Goal: Navigation & Orientation: Find specific page/section

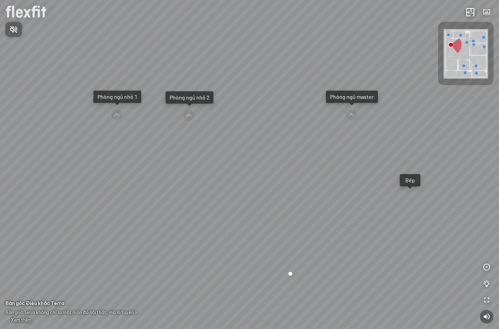
drag, startPoint x: 335, startPoint y: 208, endPoint x: 374, endPoint y: 156, distance: 65.2
click at [374, 156] on div at bounding box center [249, 164] width 499 height 329
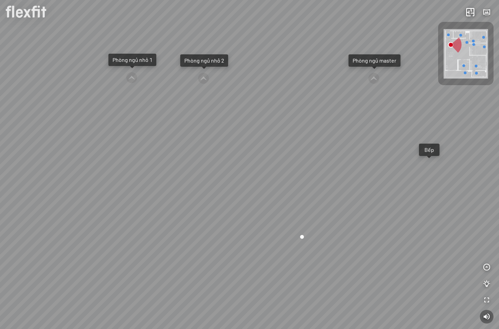
drag, startPoint x: 358, startPoint y: 206, endPoint x: 374, endPoint y: 172, distance: 37.5
click at [374, 172] on div "Ban công Bếp Phòng ngủ master Phòng ngủ nhỏ 1 Phòng ngủ nhỏ 2" at bounding box center [249, 164] width 499 height 329
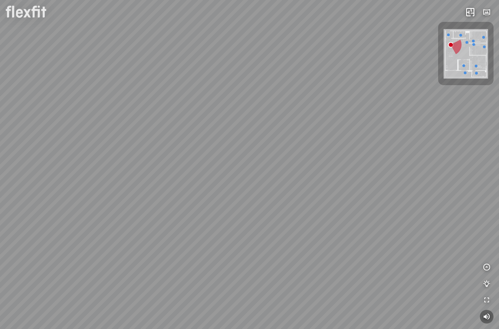
drag, startPoint x: 377, startPoint y: 193, endPoint x: 306, endPoint y: 189, distance: 71.0
click at [306, 189] on div "Ban công Bếp Phòng ngủ master Phòng ngủ nhỏ 1 Phòng ngủ nhỏ 2" at bounding box center [249, 164] width 499 height 329
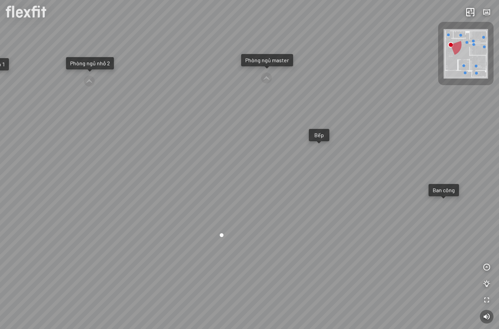
drag, startPoint x: 131, startPoint y: 175, endPoint x: 268, endPoint y: 194, distance: 138.5
click at [264, 193] on div "Ban công Bếp Phòng ngủ master Phòng ngủ nhỏ 1 Phòng ngủ nhỏ 2" at bounding box center [249, 164] width 499 height 329
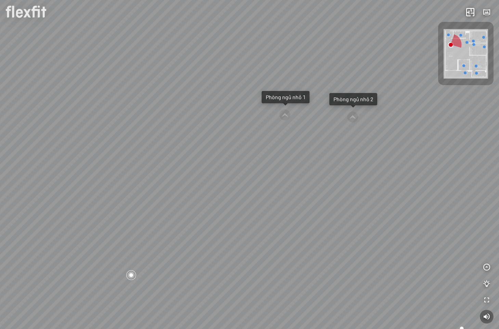
drag, startPoint x: 170, startPoint y: 169, endPoint x: 305, endPoint y: 181, distance: 135.4
click at [307, 180] on div "Ban công Bếp Phòng ngủ master Phòng ngủ nhỏ 1 Phòng ngủ nhỏ 2" at bounding box center [249, 164] width 499 height 329
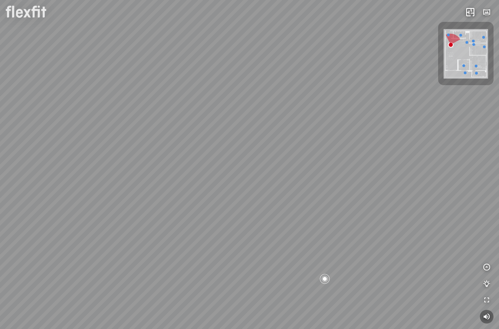
drag, startPoint x: 249, startPoint y: 180, endPoint x: 375, endPoint y: 196, distance: 126.6
click at [363, 193] on div "Ban công Bếp Phòng ngủ master Phòng ngủ nhỏ 1 Phòng ngủ nhỏ 2" at bounding box center [249, 164] width 499 height 329
drag, startPoint x: 364, startPoint y: 178, endPoint x: 209, endPoint y: 187, distance: 155.3
click at [209, 189] on div "Ban công Bếp Phòng ngủ master Phòng ngủ nhỏ 1 Phòng ngủ nhỏ 2" at bounding box center [249, 164] width 499 height 329
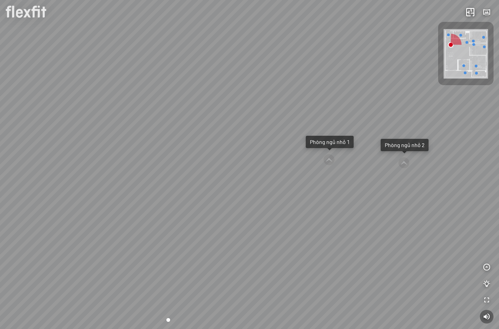
drag, startPoint x: 352, startPoint y: 225, endPoint x: 237, endPoint y: 207, distance: 116.8
click at [237, 207] on div "Ban công Bếp Phòng ngủ master Phòng ngủ nhỏ 1 Phòng ngủ nhỏ 2" at bounding box center [249, 164] width 499 height 329
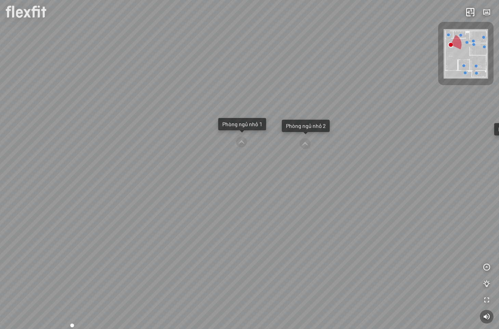
drag, startPoint x: 301, startPoint y: 217, endPoint x: 264, endPoint y: 211, distance: 37.9
click at [264, 211] on div "Ban công Bếp Phòng ngủ master Phòng ngủ nhỏ 1 Phòng ngủ nhỏ 2" at bounding box center [249, 164] width 499 height 329
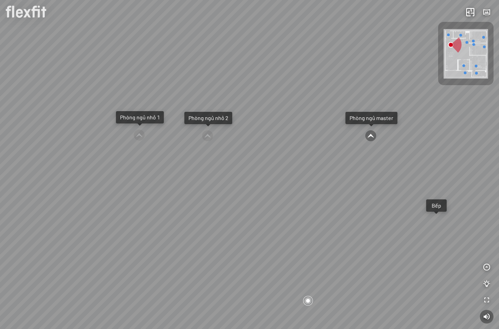
drag, startPoint x: 335, startPoint y: 210, endPoint x: 292, endPoint y: 212, distance: 43.2
click at [292, 212] on div "Ban công Bếp Phòng ngủ master Phòng ngủ nhỏ 1 Phòng ngủ nhỏ 2" at bounding box center [249, 164] width 499 height 329
click at [466, 318] on icon "button" at bounding box center [487, 317] width 8 height 8
click at [18, 32] on span "Nhấn để bật âm thanh" at bounding box center [18, 29] width 0 height 9
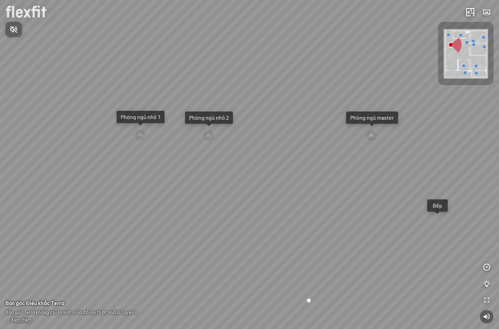
drag, startPoint x: 292, startPoint y: 208, endPoint x: 376, endPoint y: 181, distance: 88.6
click at [376, 181] on div at bounding box center [249, 164] width 499 height 329
drag, startPoint x: 309, startPoint y: 220, endPoint x: 338, endPoint y: 183, distance: 47.3
click at [338, 183] on div "Ban công Bếp Phòng ngủ master Phòng ngủ nhỏ 1 Phòng ngủ nhỏ 2" at bounding box center [249, 164] width 499 height 329
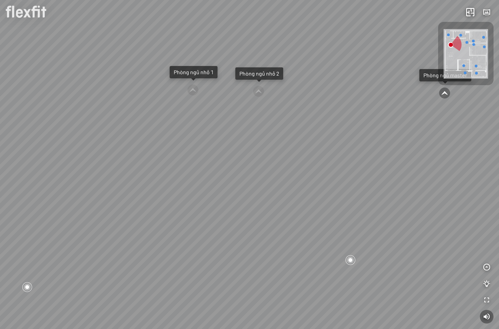
drag, startPoint x: 347, startPoint y: 184, endPoint x: 403, endPoint y: 184, distance: 56.1
click at [403, 184] on div "Ban công Bếp Phòng ngủ master Phòng ngủ nhỏ 1 Phòng ngủ nhỏ 2" at bounding box center [249, 164] width 499 height 329
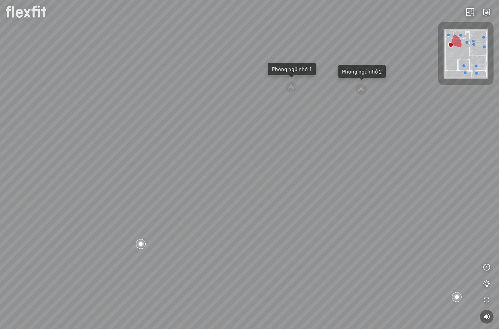
drag, startPoint x: 339, startPoint y: 185, endPoint x: 442, endPoint y: 178, distance: 102.9
click at [421, 178] on div "Ban công Bếp Phòng ngủ master Phòng ngủ nhỏ 1 Phòng ngủ nhỏ 2" at bounding box center [249, 164] width 499 height 329
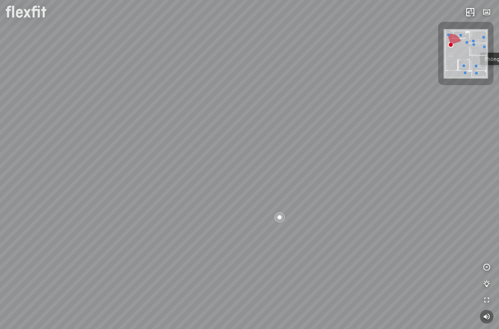
drag, startPoint x: 388, startPoint y: 182, endPoint x: 467, endPoint y: 186, distance: 79.1
click at [450, 182] on div "Ban công Bếp Phòng ngủ master Phòng ngủ nhỏ 1 Phòng ngủ nhỏ 2" at bounding box center [249, 164] width 499 height 329
drag, startPoint x: 420, startPoint y: 182, endPoint x: 308, endPoint y: 135, distance: 121.8
click at [308, 135] on div "Ban công Bếp Phòng ngủ master Phòng ngủ nhỏ 1 Phòng ngủ nhỏ 2" at bounding box center [249, 164] width 499 height 329
drag, startPoint x: 314, startPoint y: 140, endPoint x: 338, endPoint y: 158, distance: 29.8
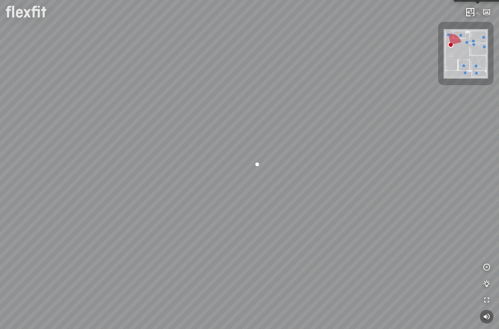
click at [338, 158] on div "Ban công Bếp Phòng ngủ master Phòng ngủ nhỏ 1 Phòng ngủ nhỏ 2" at bounding box center [249, 164] width 499 height 329
click at [23, 321] on span "Xem thêm" at bounding box center [21, 320] width 21 height 5
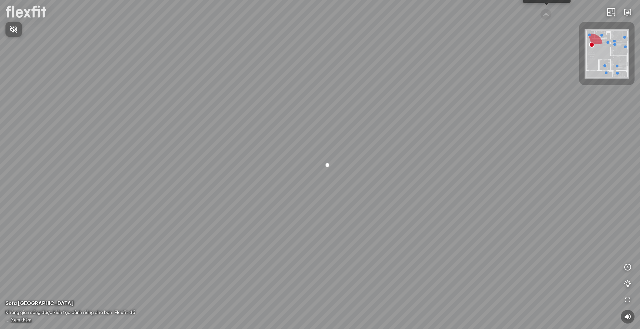
click at [18, 320] on div at bounding box center [320, 164] width 640 height 329
click at [18, 320] on span "Xem thêm" at bounding box center [21, 320] width 21 height 5
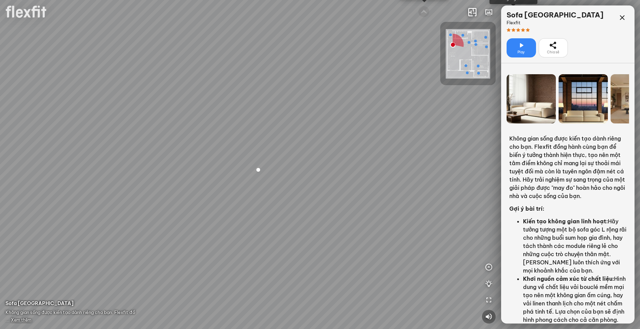
click at [592, 97] on div at bounding box center [583, 98] width 49 height 49
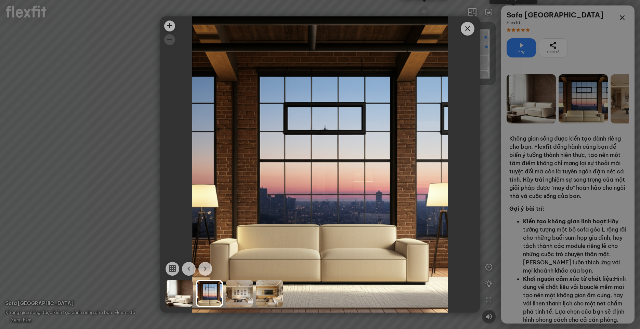
click at [241, 296] on div at bounding box center [239, 293] width 27 height 27
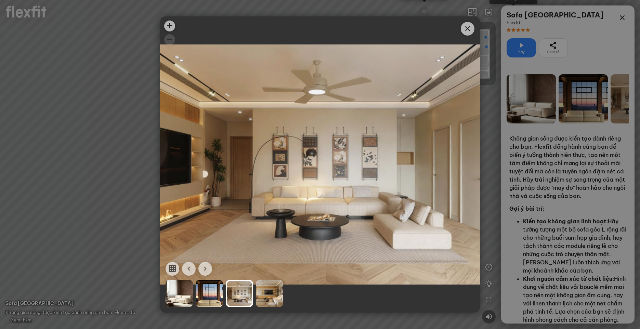
click at [271, 297] on div at bounding box center [269, 293] width 27 height 27
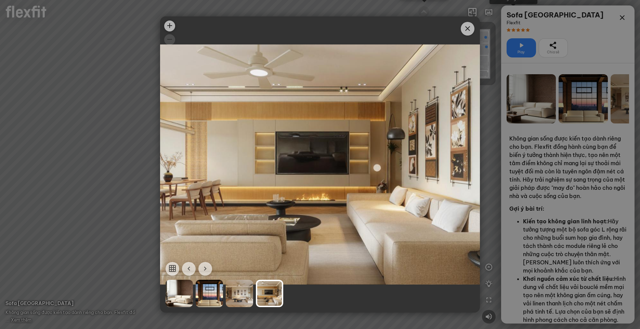
click at [184, 293] on div at bounding box center [179, 293] width 27 height 27
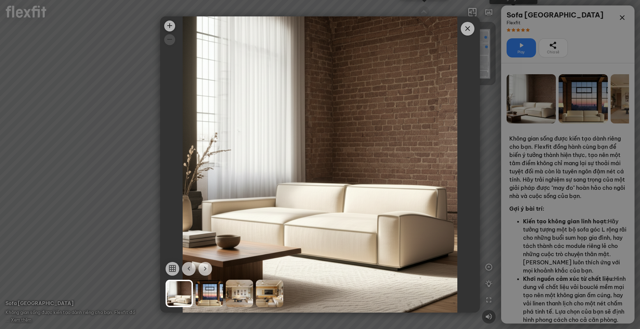
click at [202, 296] on div at bounding box center [209, 293] width 27 height 27
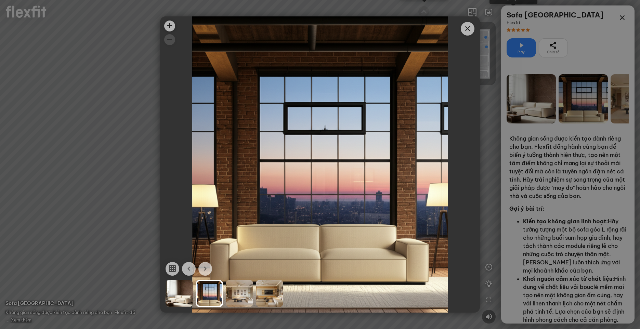
click at [473, 31] on span "Close" at bounding box center [468, 29] width 14 height 14
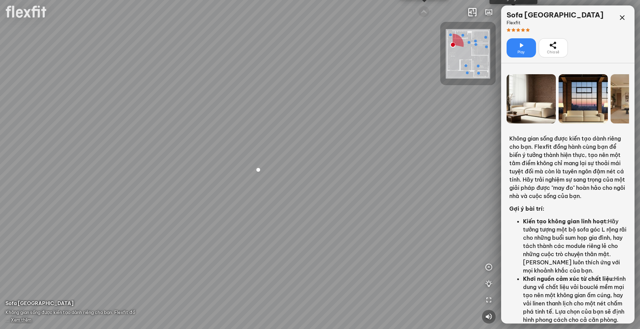
click at [221, 108] on div "Ban công Bếp Phòng ngủ master Phòng ngủ nhỏ 1 Phòng ngủ nhỏ 2" at bounding box center [320, 164] width 640 height 329
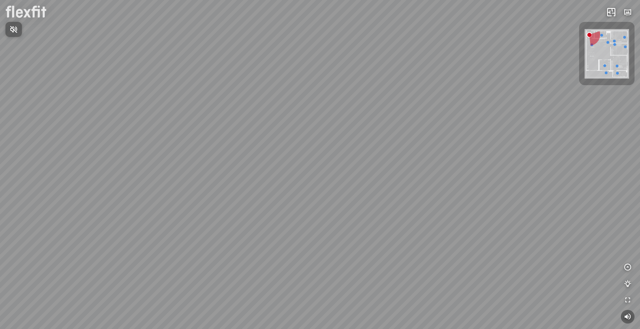
drag, startPoint x: 322, startPoint y: 194, endPoint x: 410, endPoint y: 192, distance: 87.6
click at [423, 183] on div at bounding box center [320, 164] width 640 height 329
drag, startPoint x: 440, startPoint y: 205, endPoint x: 162, endPoint y: 201, distance: 278.9
click at [161, 204] on div at bounding box center [320, 164] width 640 height 329
drag, startPoint x: 347, startPoint y: 201, endPoint x: 208, endPoint y: 207, distance: 139.4
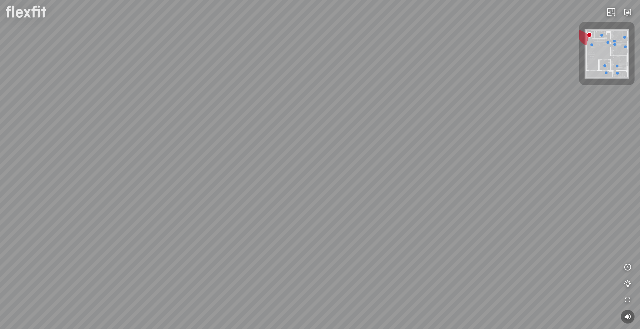
click at [208, 207] on div at bounding box center [320, 164] width 640 height 329
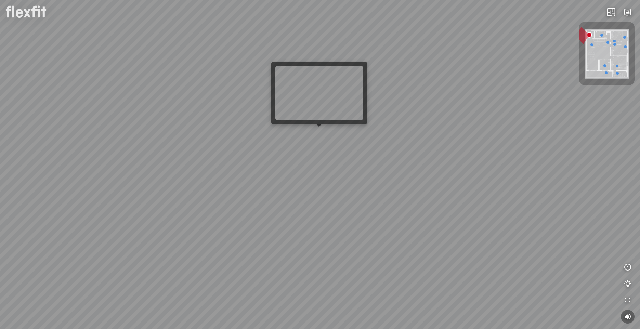
click at [320, 132] on div at bounding box center [320, 164] width 640 height 329
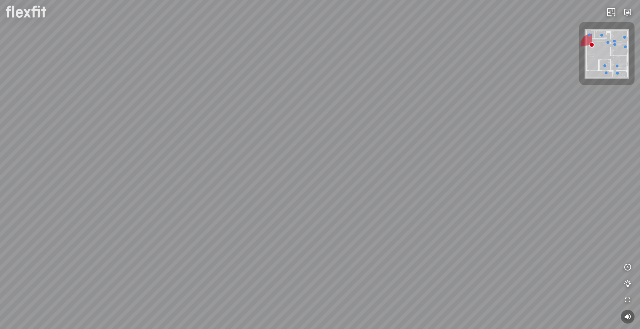
drag, startPoint x: 353, startPoint y: 223, endPoint x: 141, endPoint y: 217, distance: 211.9
click at [143, 219] on div "Ban công Bếp Phòng ngủ master Phòng ngủ nhỏ 1 Phòng ngủ nhỏ 2" at bounding box center [320, 164] width 640 height 329
drag, startPoint x: 216, startPoint y: 230, endPoint x: 182, endPoint y: 233, distance: 34.4
click at [182, 233] on div "Ban công Bếp Phòng ngủ master Phòng ngủ nhỏ 1 Phòng ngủ nhỏ 2" at bounding box center [320, 164] width 640 height 329
drag, startPoint x: 540, startPoint y: 235, endPoint x: 475, endPoint y: 281, distance: 79.2
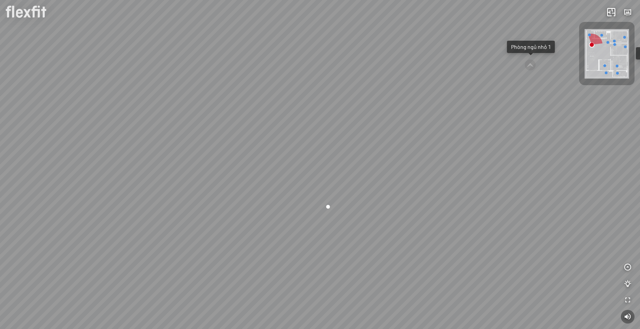
click at [475, 281] on div "Ban công Bếp Phòng ngủ master Phòng ngủ nhỏ 1 Phòng ngủ nhỏ 2" at bounding box center [320, 164] width 640 height 329
drag, startPoint x: 455, startPoint y: 265, endPoint x: 476, endPoint y: 224, distance: 46.1
click at [476, 224] on div "Ban công Bếp Phòng ngủ master Phòng ngủ nhỏ 1 Phòng ngủ nhỏ 2" at bounding box center [320, 164] width 640 height 329
click at [16, 320] on span "Xem thêm" at bounding box center [21, 320] width 21 height 5
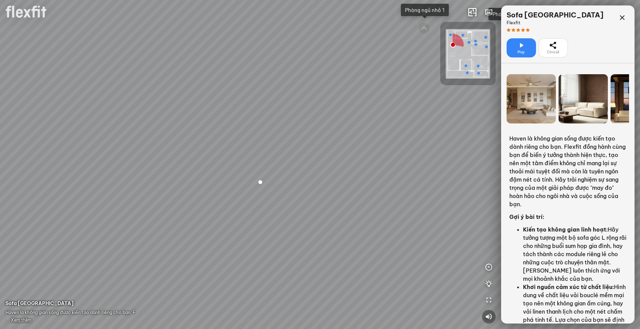
click at [519, 48] on icon at bounding box center [521, 45] width 8 height 8
click at [522, 53] on span "Play" at bounding box center [521, 52] width 7 height 5
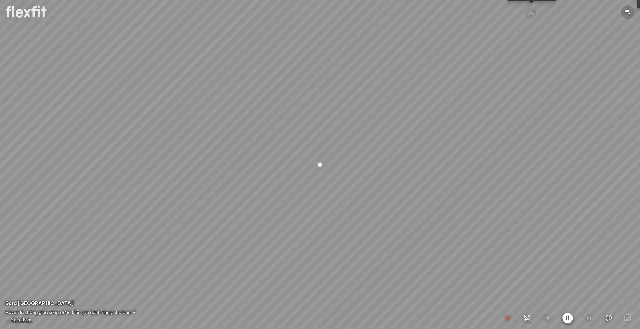
click at [630, 10] on icon "button" at bounding box center [628, 12] width 8 height 8
click at [629, 13] on icon "button" at bounding box center [628, 12] width 8 height 8
click at [23, 320] on div at bounding box center [320, 164] width 640 height 329
click at [24, 318] on div at bounding box center [320, 164] width 640 height 329
click at [20, 321] on div at bounding box center [320, 164] width 640 height 329
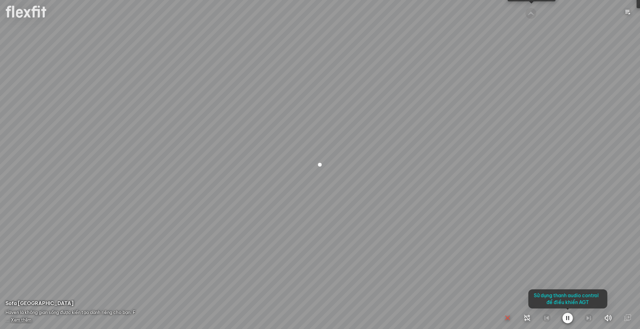
drag, startPoint x: 409, startPoint y: 194, endPoint x: 306, endPoint y: 235, distance: 111.5
click at [306, 235] on div at bounding box center [320, 164] width 640 height 329
drag, startPoint x: 291, startPoint y: 250, endPoint x: 371, endPoint y: 196, distance: 96.2
click at [370, 194] on div at bounding box center [320, 164] width 640 height 329
drag, startPoint x: 413, startPoint y: 205, endPoint x: 310, endPoint y: 229, distance: 105.7
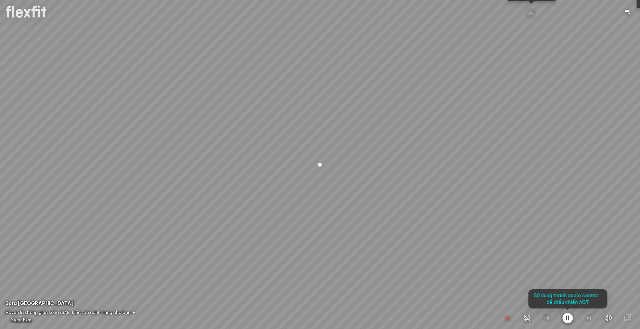
click at [310, 229] on div at bounding box center [320, 164] width 640 height 329
drag, startPoint x: 270, startPoint y: 142, endPoint x: 254, endPoint y: 171, distance: 33.0
click at [253, 183] on div at bounding box center [320, 164] width 640 height 329
drag, startPoint x: 258, startPoint y: 136, endPoint x: 247, endPoint y: 158, distance: 24.6
click at [247, 158] on div at bounding box center [320, 164] width 640 height 329
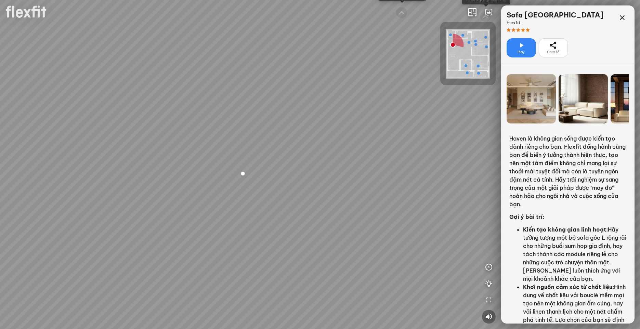
drag, startPoint x: 391, startPoint y: 252, endPoint x: 251, endPoint y: 257, distance: 140.7
click at [251, 257] on div "Ban công Bếp Phòng ngủ master Phòng ngủ nhỏ 1 Phòng ngủ nhỏ 2" at bounding box center [320, 164] width 640 height 329
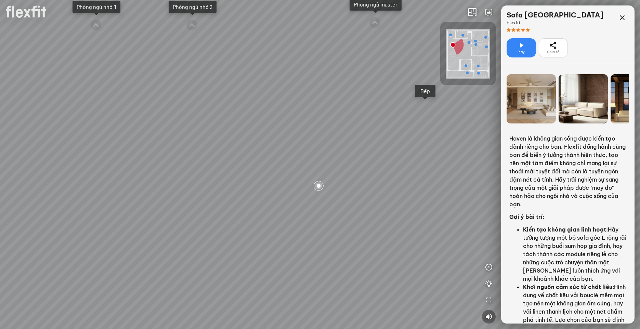
drag, startPoint x: 343, startPoint y: 249, endPoint x: 278, endPoint y: 253, distance: 65.5
click at [278, 253] on div "Ban công Bếp Phòng ngủ master Phòng ngủ nhỏ 1 Phòng ngủ nhỏ 2" at bounding box center [320, 164] width 640 height 329
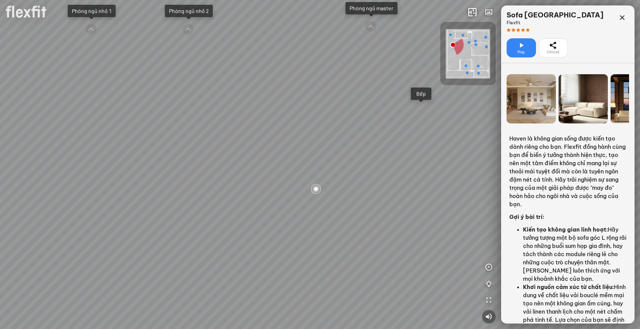
drag, startPoint x: 370, startPoint y: 250, endPoint x: 322, endPoint y: 266, distance: 50.4
click at [322, 266] on div "Ban công Bếp Phòng ngủ master Phòng ngủ nhỏ 1 Phòng ngủ nhỏ 2" at bounding box center [320, 164] width 640 height 329
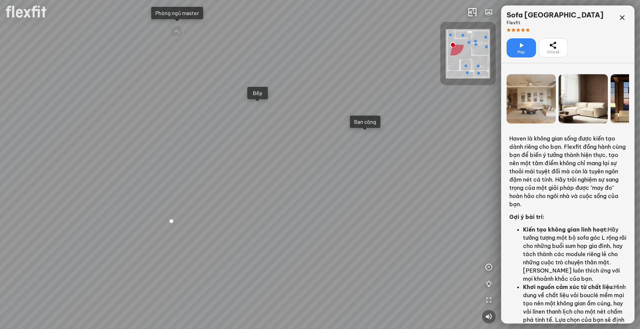
drag, startPoint x: 319, startPoint y: 221, endPoint x: 235, endPoint y: 214, distance: 84.5
click at [235, 214] on div "Ban công Bếp Phòng ngủ master Phòng ngủ nhỏ 1 Phòng ngủ nhỏ 2" at bounding box center [320, 164] width 640 height 329
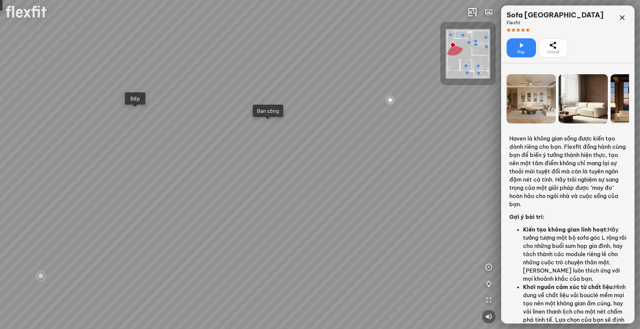
drag, startPoint x: 290, startPoint y: 223, endPoint x: 175, endPoint y: 211, distance: 115.9
click at [175, 211] on div "Ban công Bếp Phòng ngủ master Phòng ngủ nhỏ 1 Phòng ngủ nhỏ 2" at bounding box center [320, 164] width 640 height 329
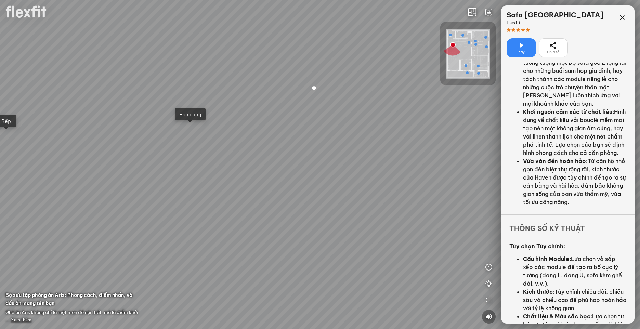
scroll to position [205, 0]
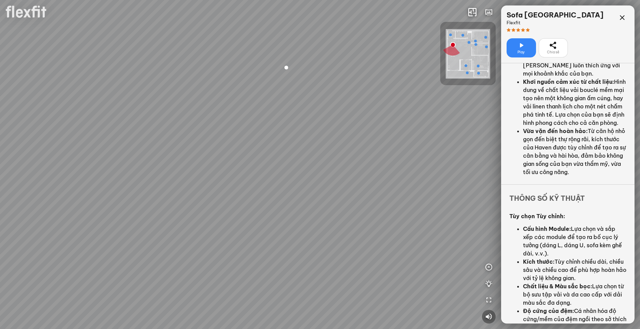
drag, startPoint x: 381, startPoint y: 198, endPoint x: 366, endPoint y: 197, distance: 14.4
click at [366, 197] on div "Ban công Bếp Phòng ngủ master Phòng ngủ nhỏ 1 Phòng ngủ nhỏ 2" at bounding box center [320, 164] width 640 height 329
drag, startPoint x: 362, startPoint y: 190, endPoint x: 357, endPoint y: 206, distance: 16.7
click at [357, 206] on div "Ban công Bếp Phòng ngủ master Phòng ngủ nhỏ 1 Phòng ngủ nhỏ 2" at bounding box center [320, 164] width 640 height 329
click at [491, 317] on icon "button" at bounding box center [489, 317] width 8 height 8
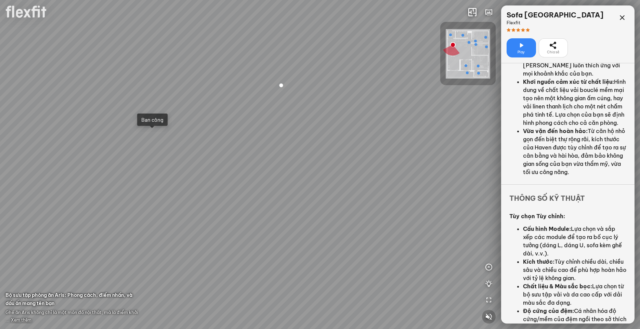
click at [491, 317] on icon "button" at bounding box center [489, 317] width 8 height 8
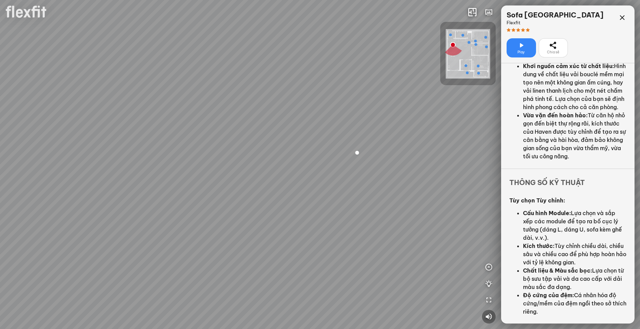
drag, startPoint x: 209, startPoint y: 177, endPoint x: 286, endPoint y: 242, distance: 101.0
click at [286, 242] on div "Ban công Bếp Phòng ngủ master Phòng ngủ nhỏ 1 Phòng ngủ nhỏ 2" at bounding box center [320, 164] width 640 height 329
drag, startPoint x: 378, startPoint y: 214, endPoint x: 359, endPoint y: 245, distance: 37.0
click at [359, 245] on div "Ban công Bếp Phòng ngủ master Phòng ngủ nhỏ 1 Phòng ngủ nhỏ 2" at bounding box center [320, 164] width 640 height 329
drag, startPoint x: 394, startPoint y: 220, endPoint x: 362, endPoint y: 252, distance: 44.8
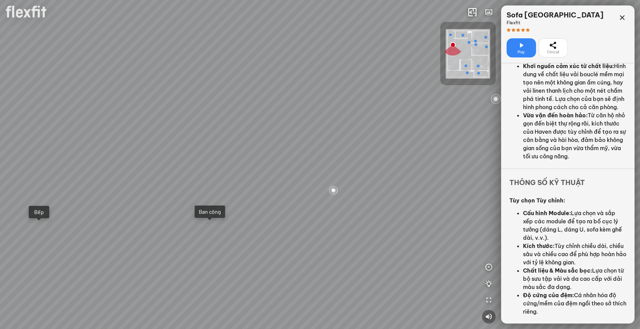
click at [362, 252] on div "Ban công Bếp Phòng ngủ master Phòng ngủ nhỏ 1 Phòng ngủ nhỏ 2" at bounding box center [320, 164] width 640 height 329
click at [22, 321] on span "Xem thêm" at bounding box center [21, 320] width 21 height 5
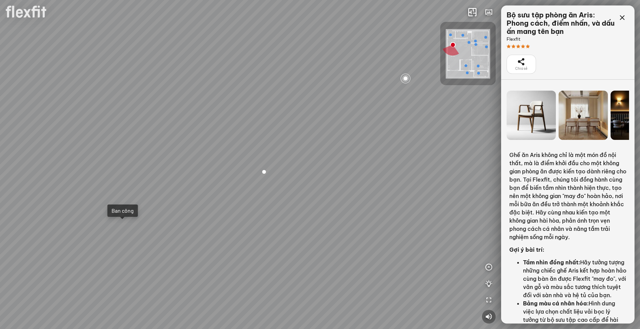
drag, startPoint x: 320, startPoint y: 224, endPoint x: 342, endPoint y: 183, distance: 46.5
click at [342, 183] on div "Ban công Bếp Phòng ngủ master Phòng ngủ nhỏ 1 Phòng ngủ nhỏ 2" at bounding box center [320, 164] width 640 height 329
drag, startPoint x: 352, startPoint y: 183, endPoint x: 393, endPoint y: 193, distance: 41.4
click at [393, 193] on div "Ban công Bếp Phòng ngủ master Phòng ngủ nhỏ 1 Phòng ngủ nhỏ 2" at bounding box center [320, 164] width 640 height 329
drag, startPoint x: 371, startPoint y: 219, endPoint x: 176, endPoint y: 167, distance: 202.0
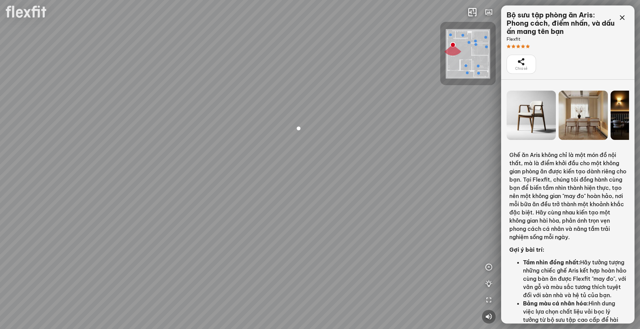
click at [171, 168] on div "Ban công Bếp Phòng ngủ master Phòng ngủ nhỏ 1 Phòng ngủ nhỏ 2" at bounding box center [320, 164] width 640 height 329
drag, startPoint x: 230, startPoint y: 139, endPoint x: 229, endPoint y: 260, distance: 121.5
click at [229, 260] on div "Ban công Bếp Phòng ngủ master Phòng ngủ nhỏ 1 Phòng ngủ nhỏ 2" at bounding box center [320, 164] width 640 height 329
click at [22, 320] on span "Xem thêm" at bounding box center [21, 320] width 21 height 5
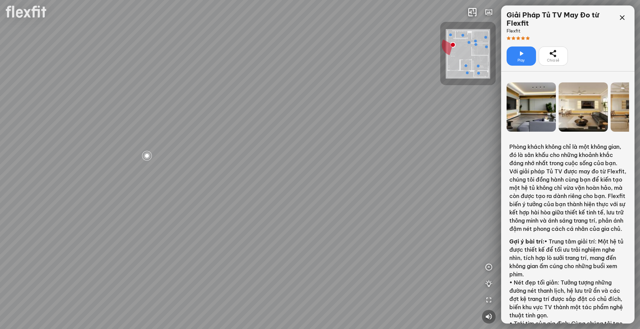
drag, startPoint x: 361, startPoint y: 245, endPoint x: 357, endPoint y: 184, distance: 61.4
click at [376, 169] on div "Ban công Bếp Phòng ngủ master Phòng ngủ nhỏ 1 Phòng ngủ nhỏ 2" at bounding box center [320, 164] width 640 height 329
drag, startPoint x: 250, startPoint y: 179, endPoint x: 337, endPoint y: 195, distance: 89.1
click at [333, 188] on div "Ban công Bếp Phòng ngủ master Phòng ngủ nhỏ 1 Phòng ngủ nhỏ 2" at bounding box center [320, 164] width 640 height 329
drag, startPoint x: 332, startPoint y: 203, endPoint x: 260, endPoint y: 238, distance: 79.9
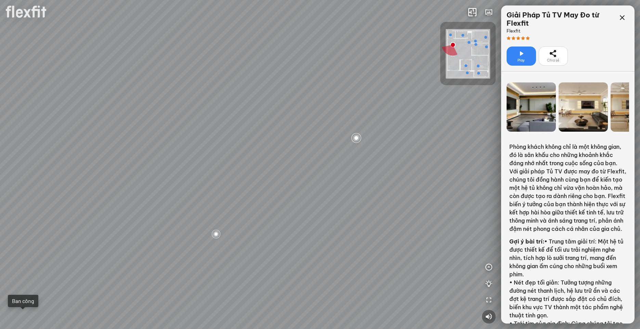
click at [336, 255] on div "Ban công Bếp Phòng ngủ master Phòng ngủ nhỏ 1 Phòng ngủ nhỏ 2" at bounding box center [320, 164] width 640 height 329
drag, startPoint x: 274, startPoint y: 236, endPoint x: 345, endPoint y: 226, distance: 71.9
click at [368, 234] on div "Ban công Bếp Phòng ngủ master Phòng ngủ nhỏ 1 Phòng ngủ nhỏ 2" at bounding box center [320, 164] width 640 height 329
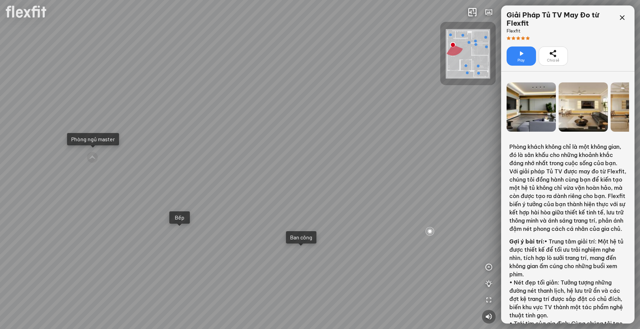
drag, startPoint x: 135, startPoint y: 185, endPoint x: 267, endPoint y: 188, distance: 131.8
click at [255, 185] on div "Ban công Bếp Phòng ngủ master Phòng ngủ nhỏ 1 Phòng ngủ nhỏ 2" at bounding box center [320, 164] width 640 height 329
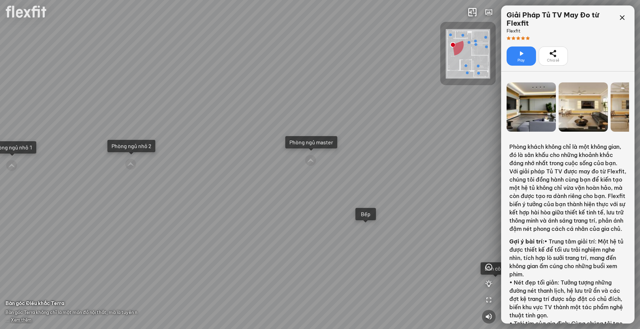
click at [267, 271] on div "Ban công Bếp Phòng ngủ master Phòng ngủ nhỏ 1 Phòng ngủ nhỏ 2" at bounding box center [320, 164] width 640 height 329
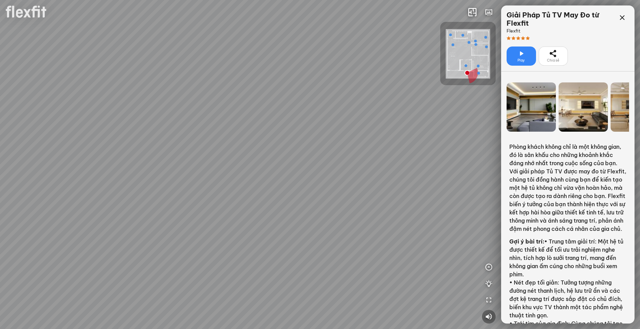
drag, startPoint x: 309, startPoint y: 251, endPoint x: 214, endPoint y: 167, distance: 126.5
click at [208, 173] on div "Phòng khách" at bounding box center [320, 164] width 640 height 329
drag, startPoint x: 348, startPoint y: 201, endPoint x: 220, endPoint y: 203, distance: 128.7
click at [220, 203] on div "Phòng khách" at bounding box center [320, 164] width 640 height 329
drag, startPoint x: 342, startPoint y: 206, endPoint x: 216, endPoint y: 200, distance: 125.4
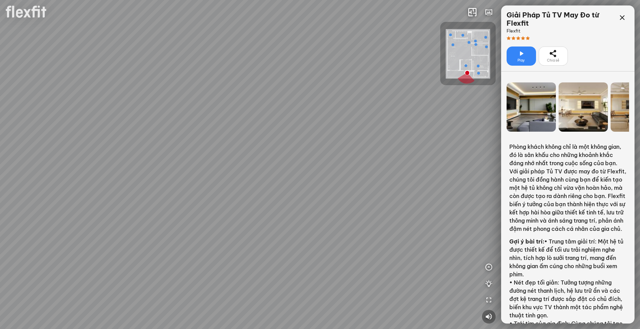
click at [231, 205] on div "Phòng khách" at bounding box center [320, 164] width 640 height 329
drag, startPoint x: 325, startPoint y: 192, endPoint x: 185, endPoint y: 194, distance: 140.0
click at [185, 194] on div "Phòng khách" at bounding box center [320, 164] width 640 height 329
drag, startPoint x: 282, startPoint y: 171, endPoint x: 261, endPoint y: 270, distance: 101.1
click at [261, 268] on div "Phòng khách" at bounding box center [320, 164] width 640 height 329
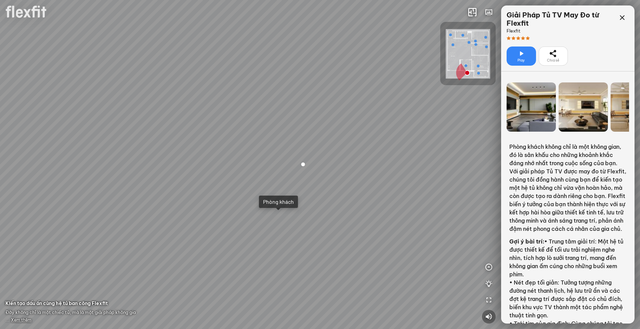
click at [25, 321] on span "Xem thêm" at bounding box center [21, 320] width 21 height 5
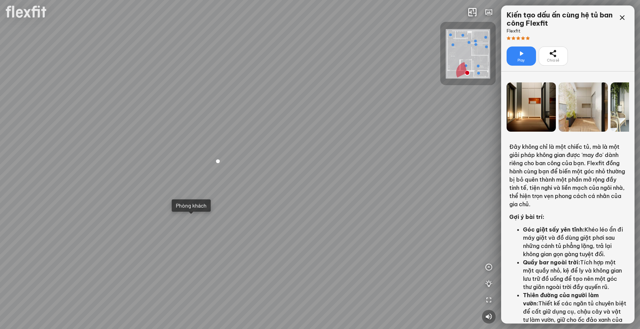
drag, startPoint x: 368, startPoint y: 226, endPoint x: 228, endPoint y: 172, distance: 149.3
click at [212, 167] on div "Phòng khách" at bounding box center [320, 164] width 640 height 329
drag, startPoint x: 330, startPoint y: 197, endPoint x: 277, endPoint y: 191, distance: 54.0
click at [277, 191] on div "Phòng khách" at bounding box center [320, 164] width 640 height 329
click at [279, 252] on div "Phòng khách" at bounding box center [320, 164] width 640 height 329
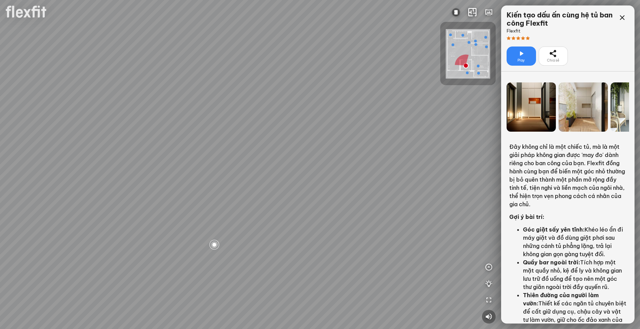
drag, startPoint x: 238, startPoint y: 218, endPoint x: 380, endPoint y: 252, distance: 146.0
click at [385, 252] on div at bounding box center [320, 164] width 640 height 329
drag, startPoint x: 359, startPoint y: 248, endPoint x: 351, endPoint y: 277, distance: 29.3
click at [351, 277] on div at bounding box center [320, 164] width 640 height 329
drag, startPoint x: 259, startPoint y: 185, endPoint x: 325, endPoint y: 248, distance: 90.8
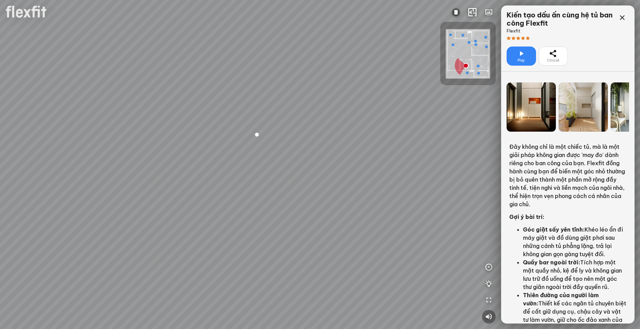
click at [325, 248] on div at bounding box center [320, 164] width 640 height 329
click at [25, 318] on span "Xem thêm" at bounding box center [21, 320] width 21 height 5
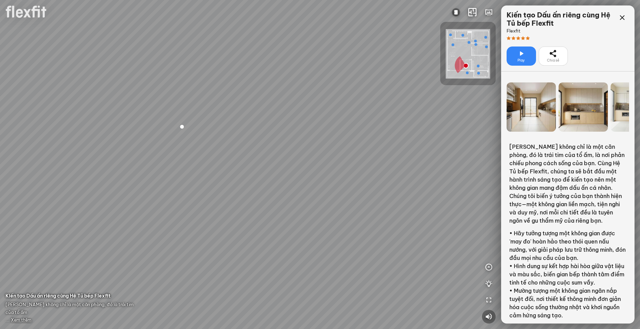
drag, startPoint x: 325, startPoint y: 230, endPoint x: 257, endPoint y: 133, distance: 118.6
click at [257, 134] on div at bounding box center [320, 164] width 640 height 329
drag, startPoint x: 303, startPoint y: 159, endPoint x: 201, endPoint y: 143, distance: 103.5
click at [205, 144] on div at bounding box center [320, 164] width 640 height 329
drag, startPoint x: 320, startPoint y: 156, endPoint x: 205, endPoint y: 151, distance: 115.8
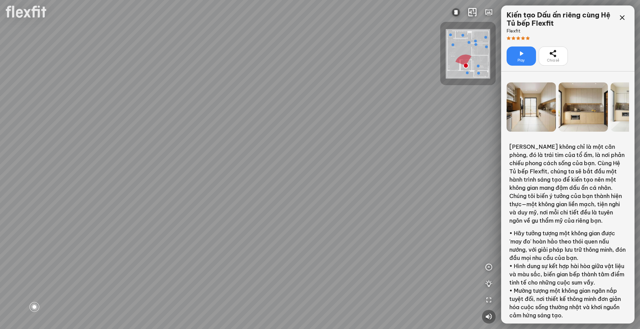
click at [212, 151] on div at bounding box center [320, 164] width 640 height 329
drag, startPoint x: 329, startPoint y: 158, endPoint x: 259, endPoint y: 170, distance: 70.8
click at [216, 169] on div at bounding box center [320, 164] width 640 height 329
drag, startPoint x: 340, startPoint y: 159, endPoint x: 174, endPoint y: 178, distance: 167.3
click at [147, 181] on div at bounding box center [320, 164] width 640 height 329
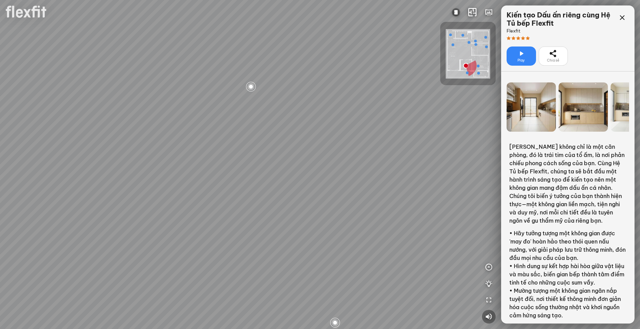
drag, startPoint x: 249, startPoint y: 141, endPoint x: 344, endPoint y: 232, distance: 131.2
click at [344, 232] on div at bounding box center [320, 164] width 640 height 329
click at [459, 13] on img at bounding box center [456, 12] width 8 height 8
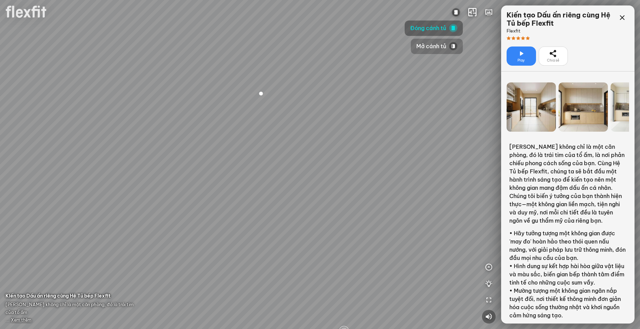
click at [433, 44] on span "Mở cánh tủ" at bounding box center [431, 46] width 30 height 9
drag, startPoint x: 323, startPoint y: 235, endPoint x: 244, endPoint y: 129, distance: 131.9
click at [244, 129] on div at bounding box center [320, 164] width 640 height 329
click at [354, 185] on div at bounding box center [353, 185] width 12 height 12
click at [28, 319] on span "Xem thêm" at bounding box center [21, 320] width 21 height 5
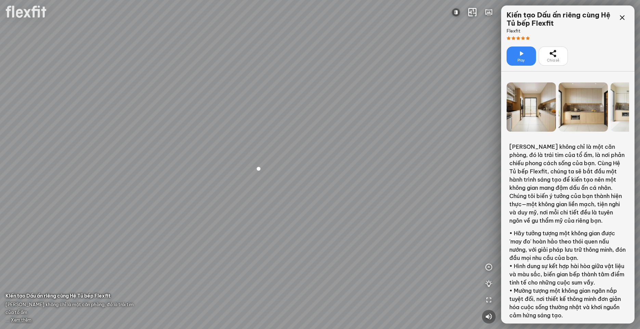
click at [593, 118] on div at bounding box center [583, 106] width 49 height 49
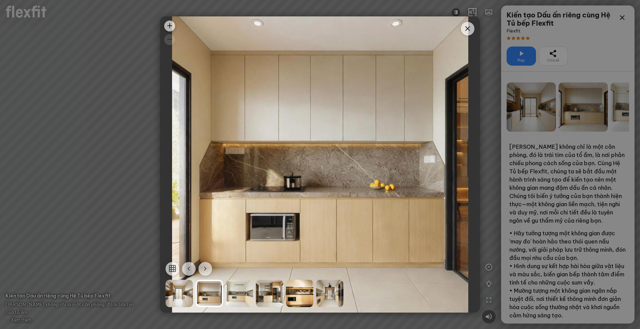
click at [304, 296] on div at bounding box center [299, 293] width 27 height 27
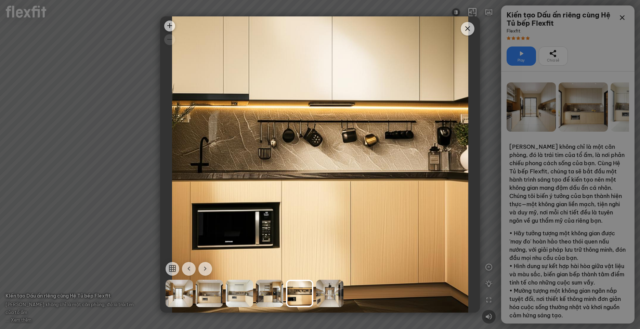
click at [467, 29] on icon "Close" at bounding box center [468, 29] width 8 height 8
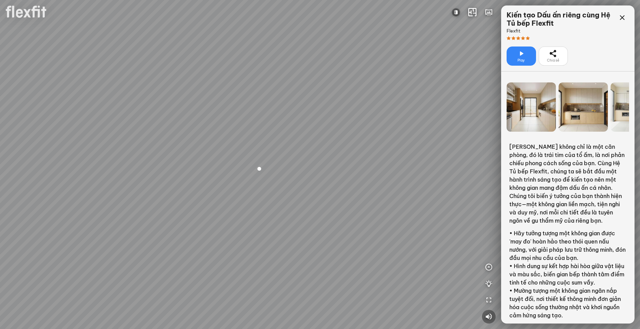
drag, startPoint x: 164, startPoint y: 261, endPoint x: 297, endPoint y: 226, distance: 137.7
click at [292, 227] on div at bounding box center [320, 164] width 640 height 329
drag, startPoint x: 239, startPoint y: 201, endPoint x: 459, endPoint y: 244, distance: 224.2
click at [431, 236] on div at bounding box center [320, 164] width 640 height 329
drag, startPoint x: 374, startPoint y: 241, endPoint x: 379, endPoint y: 287, distance: 46.1
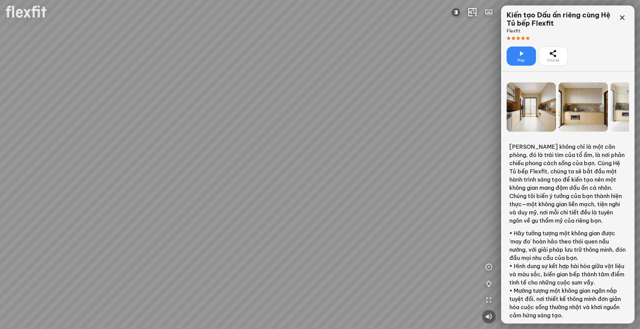
click at [379, 287] on div at bounding box center [320, 164] width 640 height 329
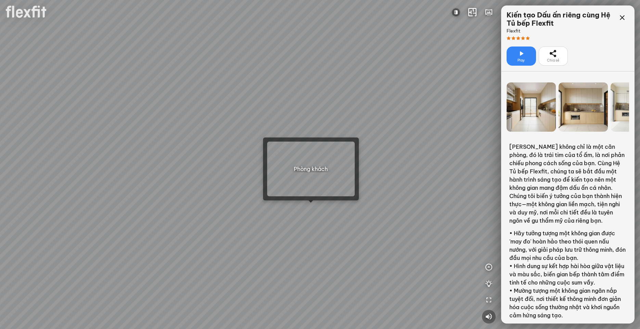
click at [310, 210] on div at bounding box center [320, 164] width 640 height 329
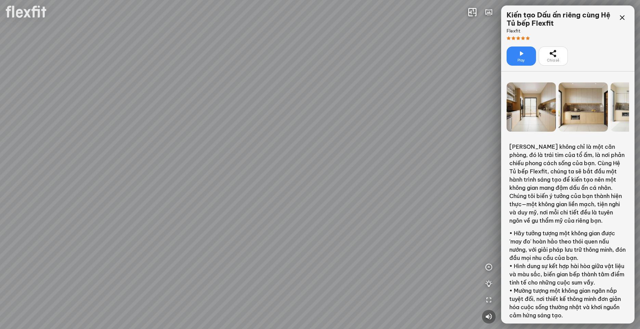
drag, startPoint x: 345, startPoint y: 243, endPoint x: 235, endPoint y: 215, distance: 113.0
click at [235, 215] on div "Bếp WC Phòng ngủ master Phòng ngủ nhỏ 2 Phòng ngủ nhỏ 1" at bounding box center [320, 164] width 640 height 329
drag, startPoint x: 385, startPoint y: 257, endPoint x: 432, endPoint y: 239, distance: 50.4
click at [432, 239] on div "Bếp WC Phòng ngủ master Phòng ngủ nhỏ 2 Phòng ngủ nhỏ 1" at bounding box center [320, 164] width 640 height 329
click at [360, 206] on div "Bếp WC Phòng ngủ master Phòng ngủ nhỏ 2 Phòng ngủ nhỏ 1" at bounding box center [320, 164] width 640 height 329
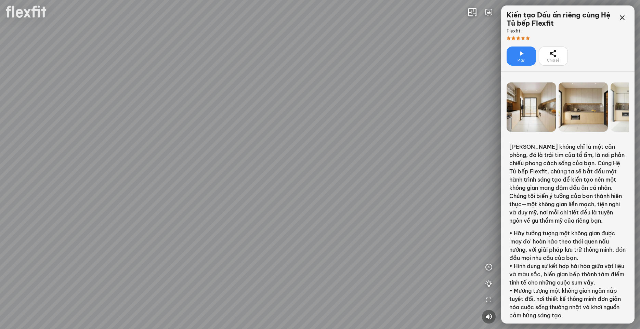
drag, startPoint x: 306, startPoint y: 188, endPoint x: 387, endPoint y: 203, distance: 82.5
click at [380, 201] on div at bounding box center [320, 164] width 640 height 329
drag, startPoint x: 192, startPoint y: 196, endPoint x: 397, endPoint y: 193, distance: 204.7
click at [391, 192] on div at bounding box center [320, 164] width 640 height 329
drag, startPoint x: 411, startPoint y: 198, endPoint x: 103, endPoint y: 178, distance: 309.3
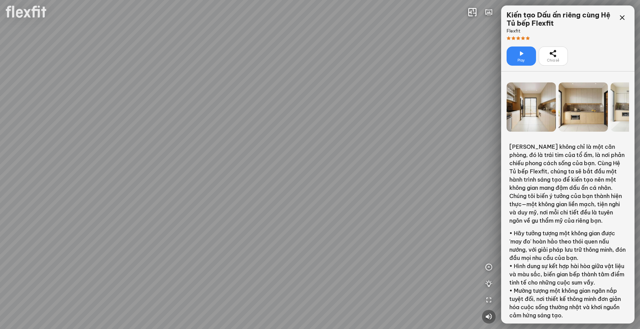
click at [110, 179] on div at bounding box center [320, 164] width 640 height 329
click at [100, 178] on div at bounding box center [320, 164] width 640 height 329
drag, startPoint x: 182, startPoint y: 188, endPoint x: -73, endPoint y: 175, distance: 255.0
click at [0, 175] on html "INFO: krpano 1.20.8 (build 2020-09-15) INFO: HTML5/Desktop - Chrome 138.0 - Web…" at bounding box center [320, 164] width 640 height 329
drag, startPoint x: 346, startPoint y: 208, endPoint x: 319, endPoint y: 216, distance: 27.8
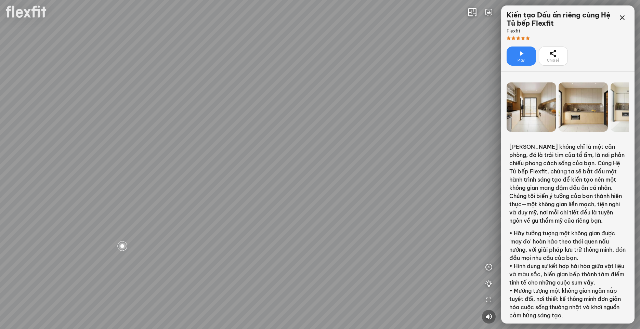
click at [322, 221] on div at bounding box center [320, 164] width 640 height 329
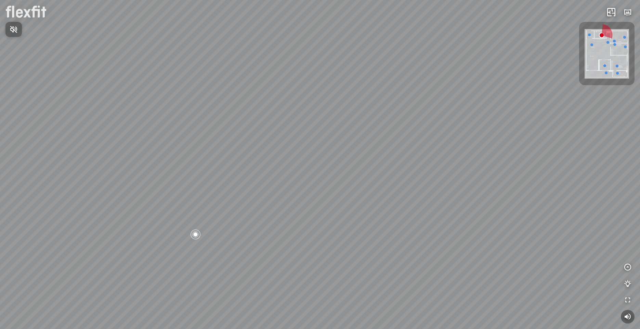
drag, startPoint x: 316, startPoint y: 216, endPoint x: 277, endPoint y: 220, distance: 38.9
click at [277, 220] on div at bounding box center [320, 164] width 640 height 329
drag, startPoint x: 430, startPoint y: 209, endPoint x: 283, endPoint y: 226, distance: 147.8
click at [283, 226] on div at bounding box center [320, 164] width 640 height 329
drag, startPoint x: 334, startPoint y: 217, endPoint x: 429, endPoint y: 213, distance: 94.9
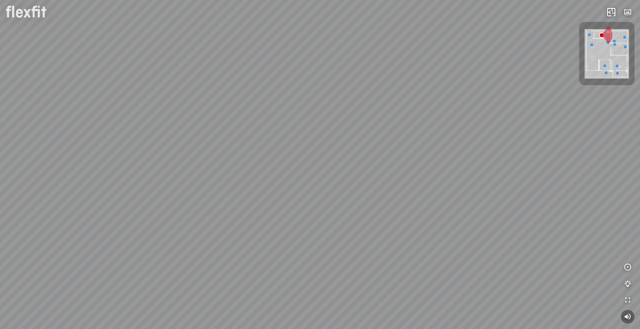
click at [429, 213] on div at bounding box center [320, 164] width 640 height 329
drag, startPoint x: 356, startPoint y: 231, endPoint x: 385, endPoint y: 171, distance: 66.4
click at [385, 171] on div at bounding box center [320, 164] width 640 height 329
drag, startPoint x: 277, startPoint y: 185, endPoint x: 380, endPoint y: 217, distance: 108.3
click at [380, 217] on div at bounding box center [320, 164] width 640 height 329
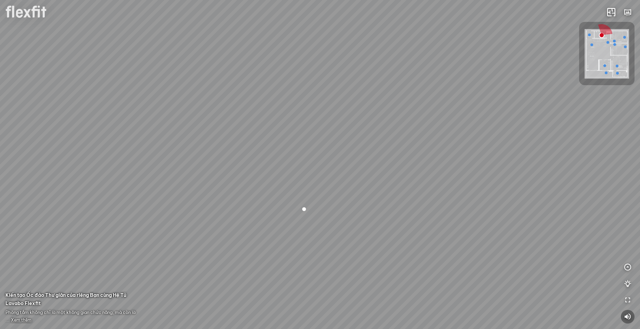
click at [24, 321] on span "Xem thêm" at bounding box center [21, 320] width 21 height 5
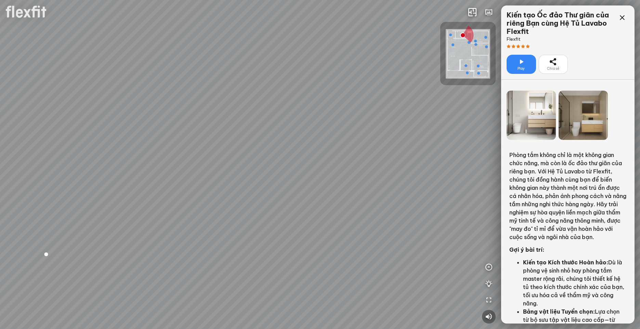
drag, startPoint x: 421, startPoint y: 280, endPoint x: 228, endPoint y: 258, distance: 193.6
click at [227, 258] on div at bounding box center [320, 164] width 640 height 329
drag, startPoint x: 344, startPoint y: 237, endPoint x: 303, endPoint y: 259, distance: 46.1
click at [325, 286] on div at bounding box center [320, 164] width 640 height 329
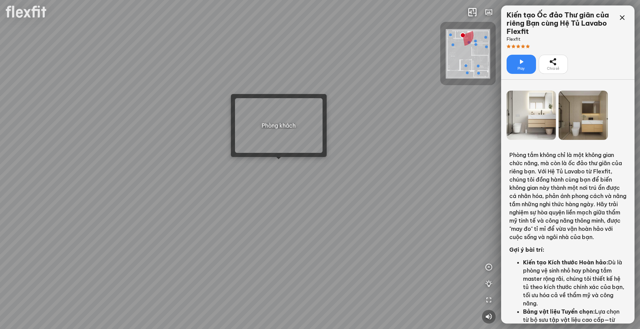
click at [280, 163] on div at bounding box center [320, 164] width 640 height 329
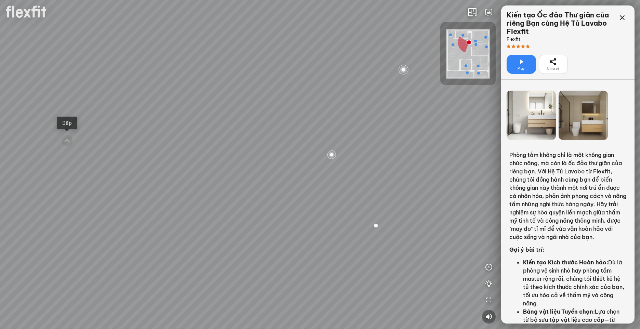
drag, startPoint x: 217, startPoint y: 223, endPoint x: 448, endPoint y: 235, distance: 231.6
click at [448, 234] on div "Bếp WC Phòng ngủ master Phòng ngủ nhỏ 2 Phòng ngủ nhỏ 1" at bounding box center [320, 164] width 640 height 329
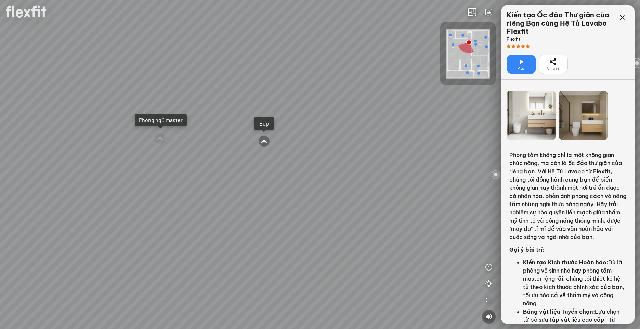
drag, startPoint x: 321, startPoint y: 215, endPoint x: 489, endPoint y: 234, distance: 169.4
click at [456, 227] on div "Bếp WC Phòng ngủ master Phòng ngủ nhỏ 2 Phòng ngủ nhỏ 1" at bounding box center [320, 164] width 640 height 329
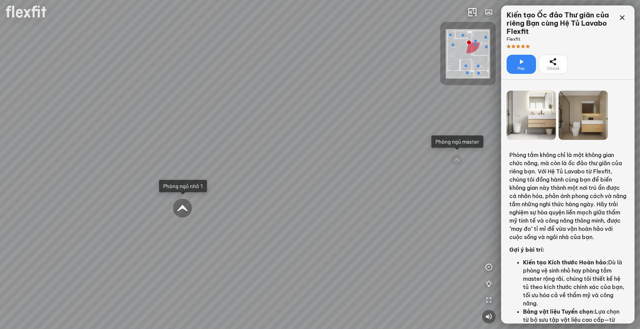
click at [185, 205] on div at bounding box center [183, 208] width 20 height 20
drag, startPoint x: 271, startPoint y: 231, endPoint x: 375, endPoint y: 259, distance: 107.6
click at [375, 259] on div at bounding box center [320, 164] width 640 height 329
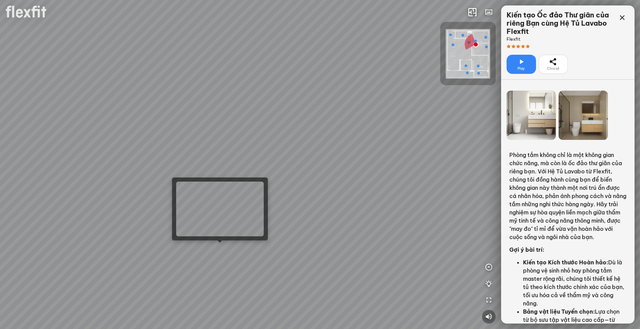
click at [219, 250] on div at bounding box center [320, 164] width 640 height 329
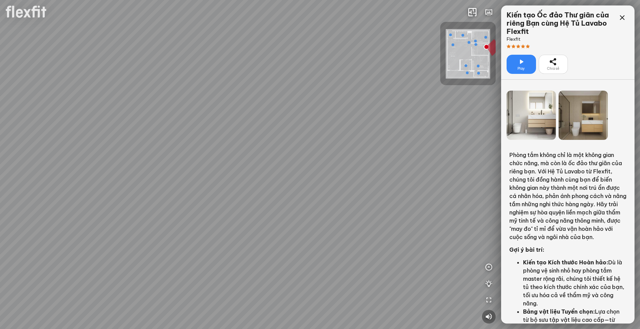
drag, startPoint x: 332, startPoint y: 219, endPoint x: 165, endPoint y: 252, distance: 170.5
click at [165, 252] on div at bounding box center [320, 164] width 640 height 329
drag, startPoint x: 310, startPoint y: 214, endPoint x: 309, endPoint y: 273, distance: 59.2
click at [309, 273] on div at bounding box center [320, 164] width 640 height 329
drag, startPoint x: 336, startPoint y: 226, endPoint x: 325, endPoint y: 255, distance: 30.8
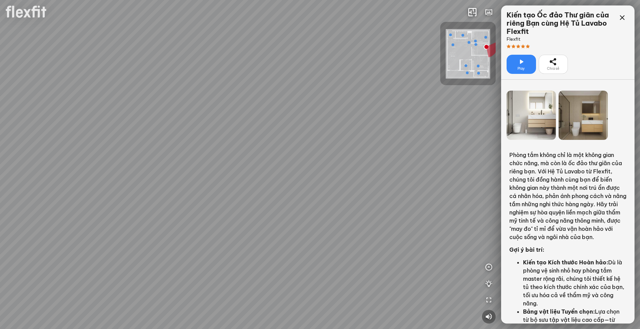
click at [325, 255] on div at bounding box center [320, 164] width 640 height 329
drag, startPoint x: 355, startPoint y: 268, endPoint x: 392, endPoint y: 228, distance: 55.0
click at [392, 228] on div at bounding box center [320, 164] width 640 height 329
drag, startPoint x: 421, startPoint y: 234, endPoint x: 447, endPoint y: 237, distance: 26.2
click at [447, 237] on div at bounding box center [320, 164] width 640 height 329
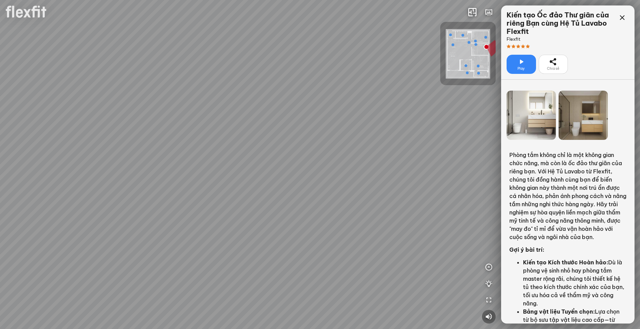
click at [444, 56] on div at bounding box center [467, 53] width 55 height 63
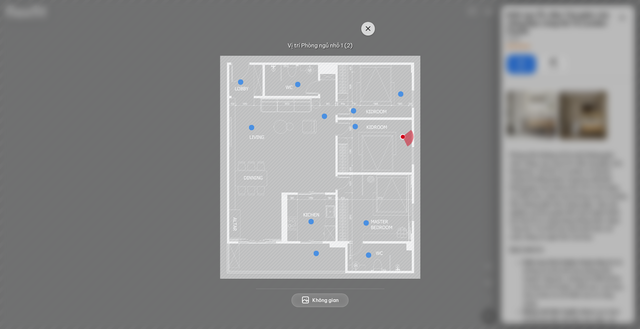
click at [365, 29] on icon "button" at bounding box center [368, 29] width 8 height 8
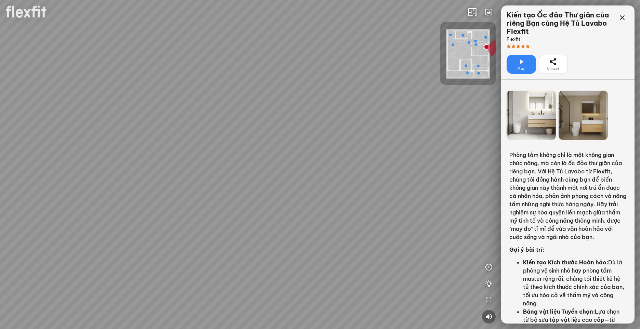
drag, startPoint x: 346, startPoint y: 248, endPoint x: 355, endPoint y: 216, distance: 33.4
click at [346, 216] on div at bounding box center [320, 164] width 640 height 329
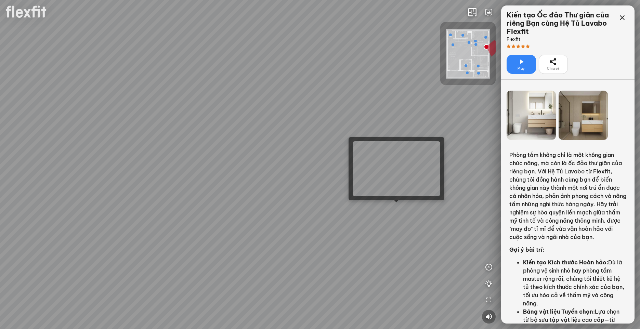
click at [400, 208] on div at bounding box center [320, 164] width 640 height 329
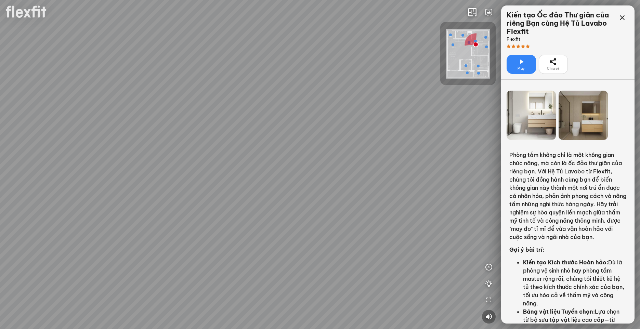
drag, startPoint x: 223, startPoint y: 198, endPoint x: 283, endPoint y: 203, distance: 60.1
click at [283, 203] on div at bounding box center [320, 164] width 640 height 329
drag, startPoint x: 316, startPoint y: 200, endPoint x: 397, endPoint y: 202, distance: 80.4
click at [394, 201] on div at bounding box center [320, 164] width 640 height 329
drag, startPoint x: 283, startPoint y: 173, endPoint x: 485, endPoint y: 159, distance: 202.8
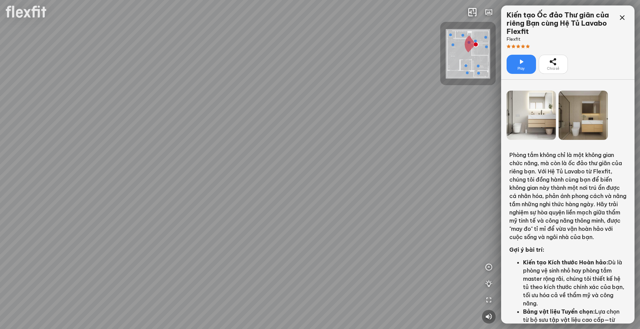
click at [483, 149] on div at bounding box center [320, 164] width 640 height 329
drag, startPoint x: 297, startPoint y: 154, endPoint x: 465, endPoint y: 158, distance: 167.4
click at [442, 153] on div at bounding box center [320, 164] width 640 height 329
drag, startPoint x: 334, startPoint y: 160, endPoint x: 472, endPoint y: 169, distance: 138.5
click at [472, 169] on div at bounding box center [320, 164] width 640 height 329
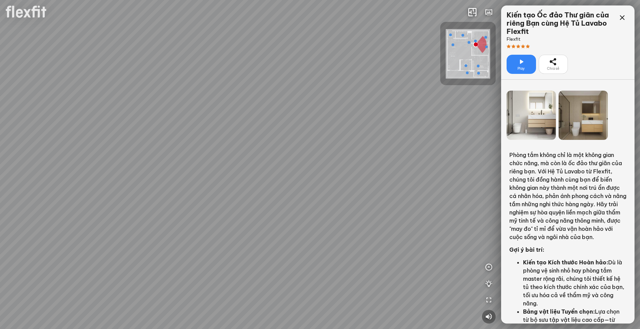
drag, startPoint x: 375, startPoint y: 205, endPoint x: 364, endPoint y: 232, distance: 29.5
click at [364, 232] on div at bounding box center [320, 164] width 640 height 329
drag, startPoint x: 282, startPoint y: 232, endPoint x: 178, endPoint y: 202, distance: 108.3
click at [156, 204] on div at bounding box center [320, 164] width 640 height 329
drag, startPoint x: 290, startPoint y: 202, endPoint x: 136, endPoint y: 190, distance: 154.7
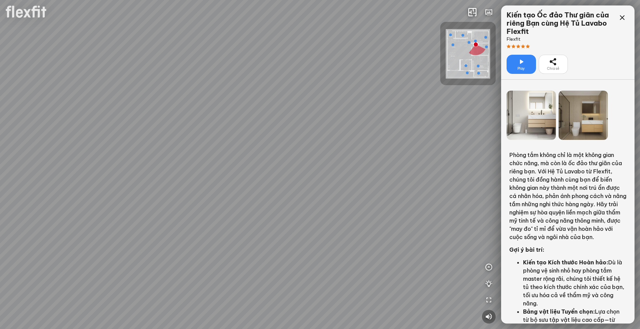
click at [137, 191] on div at bounding box center [320, 164] width 640 height 329
drag, startPoint x: 158, startPoint y: 194, endPoint x: 152, endPoint y: 194, distance: 5.8
click at [152, 194] on div at bounding box center [320, 164] width 640 height 329
drag, startPoint x: 290, startPoint y: 199, endPoint x: 263, endPoint y: 203, distance: 26.6
click at [263, 203] on div at bounding box center [320, 164] width 640 height 329
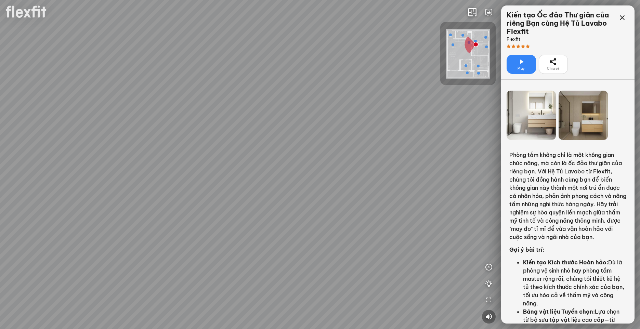
drag, startPoint x: 448, startPoint y: 149, endPoint x: 417, endPoint y: 170, distance: 38.1
click at [417, 170] on div at bounding box center [320, 164] width 640 height 329
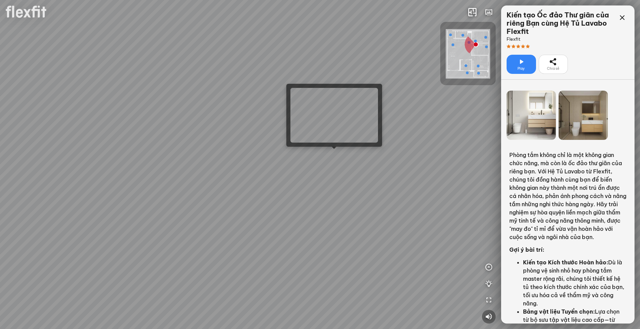
click at [335, 155] on div at bounding box center [320, 164] width 640 height 329
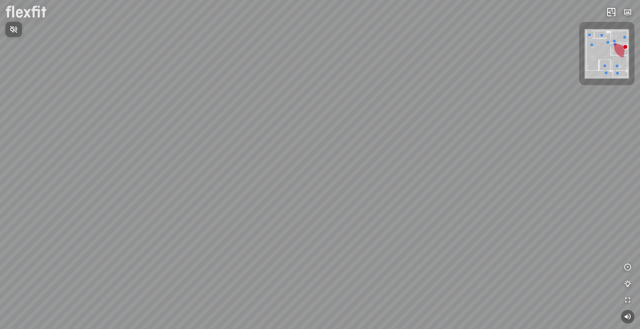
drag, startPoint x: 366, startPoint y: 128, endPoint x: 475, endPoint y: 143, distance: 110.2
click at [478, 143] on div at bounding box center [320, 164] width 640 height 329
drag, startPoint x: 483, startPoint y: 137, endPoint x: 357, endPoint y: 138, distance: 125.6
click at [357, 138] on div "Phòng khách" at bounding box center [320, 164] width 640 height 329
drag, startPoint x: 302, startPoint y: 138, endPoint x: 295, endPoint y: 138, distance: 6.8
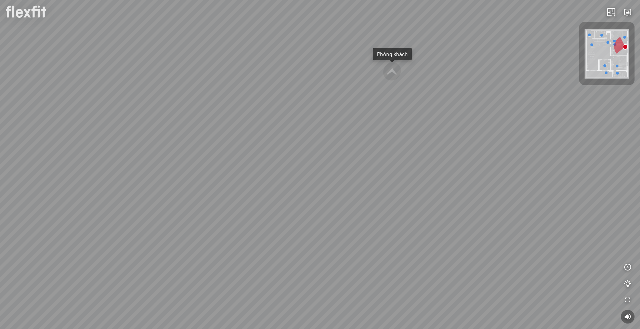
click at [295, 138] on div "Phòng khách" at bounding box center [320, 164] width 640 height 329
drag, startPoint x: 400, startPoint y: 151, endPoint x: 364, endPoint y: 147, distance: 36.5
click at [364, 147] on div "Phòng khách INFO: krpano 1.20.8 (build [DATE]) INFO: HTML5/Desktop - Chrome 138…" at bounding box center [320, 164] width 640 height 329
drag, startPoint x: 338, startPoint y: 120, endPoint x: 367, endPoint y: 145, distance: 38.3
click at [367, 145] on div "Phòng khách" at bounding box center [320, 164] width 640 height 329
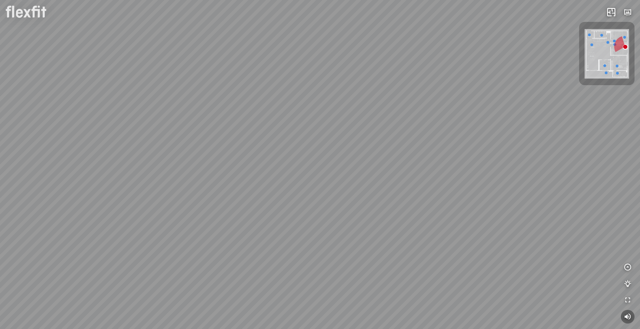
drag, startPoint x: 348, startPoint y: 114, endPoint x: 278, endPoint y: 165, distance: 87.5
click at [278, 165] on div "Phòng khách" at bounding box center [320, 164] width 640 height 329
drag, startPoint x: 501, startPoint y: 173, endPoint x: 224, endPoint y: 178, distance: 276.9
click at [224, 178] on div "Phòng khách" at bounding box center [320, 164] width 640 height 329
drag, startPoint x: 314, startPoint y: 174, endPoint x: 312, endPoint y: 183, distance: 9.5
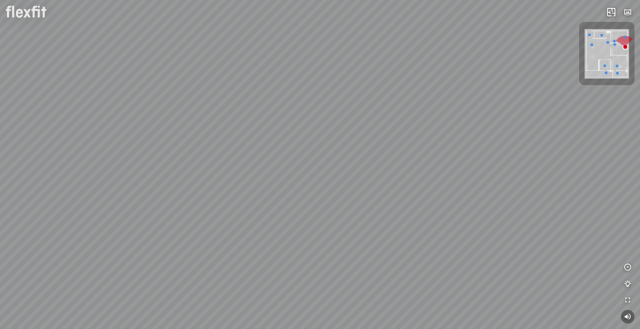
click at [312, 183] on div "Phòng khách" at bounding box center [320, 164] width 640 height 329
drag, startPoint x: 323, startPoint y: 177, endPoint x: 252, endPoint y: 148, distance: 77.3
click at [252, 148] on div "Phòng khách" at bounding box center [320, 164] width 640 height 329
click at [408, 152] on div "Phòng khách" at bounding box center [320, 164] width 640 height 329
click at [624, 35] on img at bounding box center [607, 54] width 44 height 50
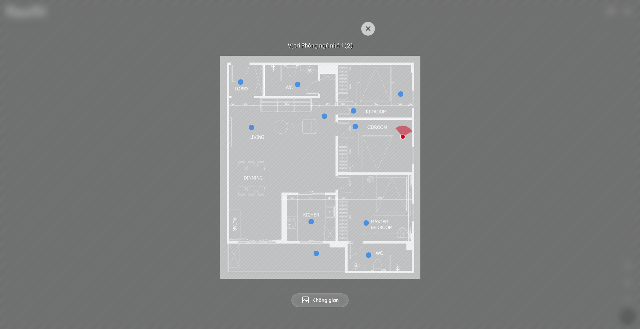
click at [400, 95] on div at bounding box center [400, 93] width 5 height 5
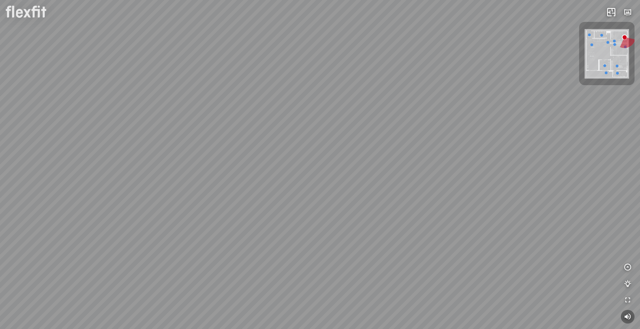
drag, startPoint x: 304, startPoint y: 116, endPoint x: 419, endPoint y: 94, distance: 117.4
click at [419, 94] on div at bounding box center [320, 164] width 640 height 329
drag, startPoint x: 314, startPoint y: 78, endPoint x: 421, endPoint y: 132, distance: 119.7
click at [421, 132] on div at bounding box center [320, 164] width 640 height 329
drag, startPoint x: 434, startPoint y: 127, endPoint x: 430, endPoint y: 137, distance: 11.1
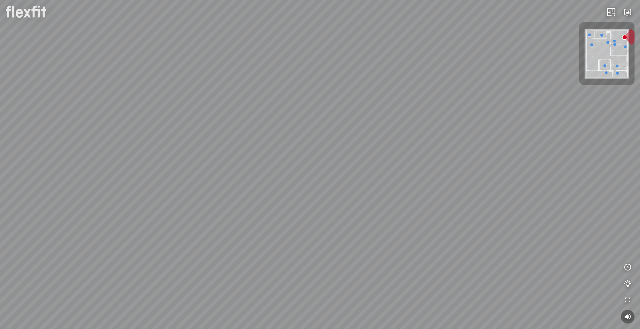
click at [430, 137] on div at bounding box center [320, 164] width 640 height 329
drag, startPoint x: 419, startPoint y: 133, endPoint x: 581, endPoint y: 164, distance: 164.7
click at [572, 164] on div at bounding box center [320, 164] width 640 height 329
drag, startPoint x: 542, startPoint y: 143, endPoint x: 450, endPoint y: 121, distance: 95.0
click at [450, 121] on div at bounding box center [320, 164] width 640 height 329
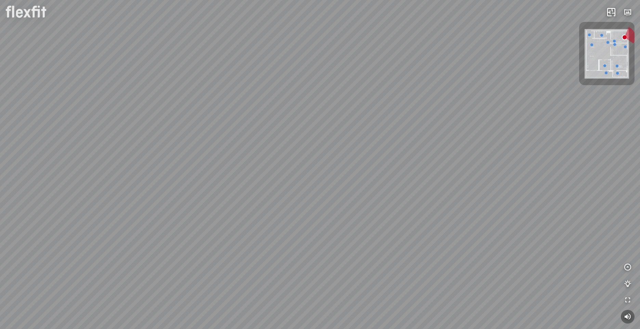
click at [603, 36] on div at bounding box center [602, 35] width 3 height 3
drag, startPoint x: 326, startPoint y: 156, endPoint x: 294, endPoint y: 156, distance: 32.2
click at [294, 156] on div at bounding box center [320, 164] width 640 height 329
drag, startPoint x: 390, startPoint y: 159, endPoint x: 309, endPoint y: 151, distance: 81.5
click at [309, 151] on div at bounding box center [320, 164] width 640 height 329
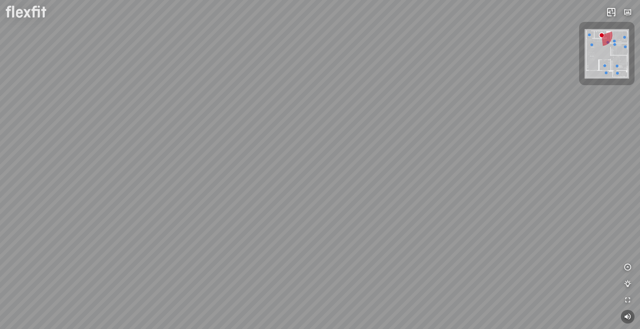
click at [607, 74] on div at bounding box center [606, 73] width 3 height 3
drag, startPoint x: 353, startPoint y: 138, endPoint x: 165, endPoint y: 111, distance: 189.4
click at [173, 112] on div "Phòng khách" at bounding box center [320, 164] width 640 height 329
drag, startPoint x: 310, startPoint y: 106, endPoint x: 298, endPoint y: 107, distance: 12.3
click at [292, 107] on div "Phòng khách" at bounding box center [320, 164] width 640 height 329
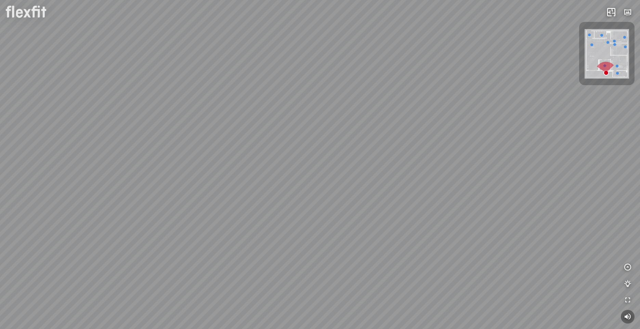
click at [618, 73] on div at bounding box center [617, 73] width 3 height 3
drag, startPoint x: 433, startPoint y: 125, endPoint x: 213, endPoint y: 98, distance: 222.0
click at [207, 98] on div at bounding box center [320, 164] width 640 height 329
drag, startPoint x: 341, startPoint y: 52, endPoint x: 339, endPoint y: 125, distance: 73.3
click at [339, 125] on div at bounding box center [320, 164] width 640 height 329
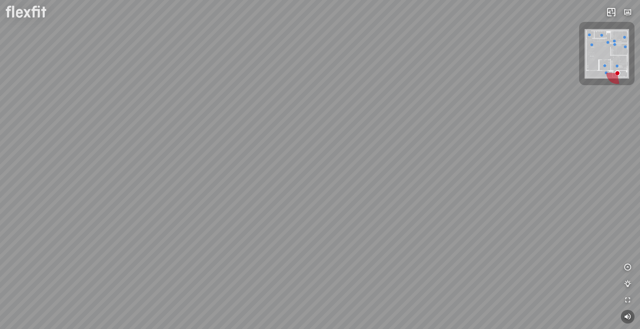
drag, startPoint x: 224, startPoint y: 124, endPoint x: 433, endPoint y: 88, distance: 212.2
click at [433, 88] on div at bounding box center [320, 164] width 640 height 329
drag, startPoint x: 308, startPoint y: 92, endPoint x: 425, endPoint y: 87, distance: 116.4
click at [417, 87] on div at bounding box center [320, 164] width 640 height 329
click at [595, 55] on img at bounding box center [607, 54] width 44 height 50
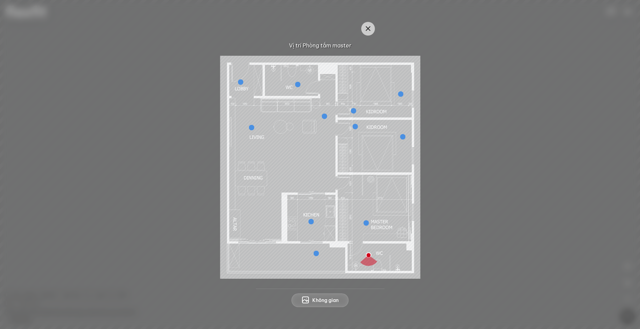
click at [485, 140] on div at bounding box center [319, 167] width 607 height 223
click at [370, 26] on icon "button" at bounding box center [368, 29] width 8 height 8
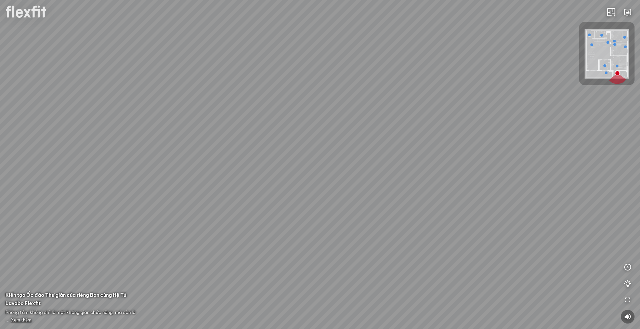
drag, startPoint x: 487, startPoint y: 143, endPoint x: 297, endPoint y: 127, distance: 190.9
click at [297, 127] on div at bounding box center [320, 164] width 640 height 329
drag, startPoint x: 437, startPoint y: 129, endPoint x: 313, endPoint y: 124, distance: 124.3
click at [313, 124] on div "INFO: krpano 1.20.8 (build [DATE]) INFO: HTML5/Desktop - Chrome 138.0 - WebGL I…" at bounding box center [320, 164] width 640 height 329
drag, startPoint x: 382, startPoint y: 63, endPoint x: 309, endPoint y: 127, distance: 97.2
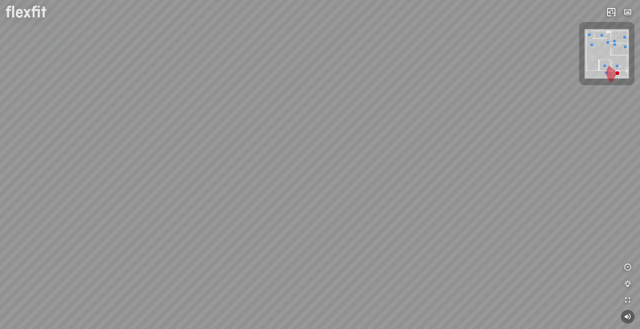
click at [309, 127] on div at bounding box center [320, 164] width 640 height 329
click at [590, 61] on img at bounding box center [607, 54] width 44 height 50
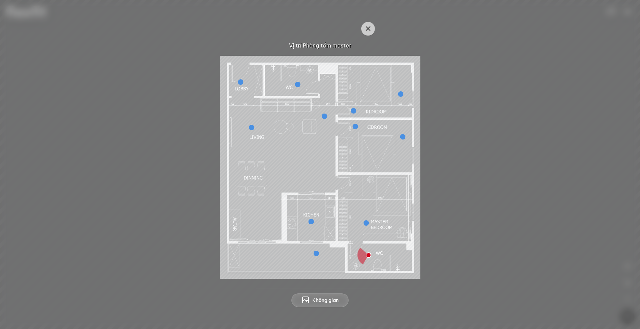
click at [557, 168] on div at bounding box center [319, 167] width 607 height 223
click at [370, 29] on icon "button" at bounding box center [368, 29] width 8 height 8
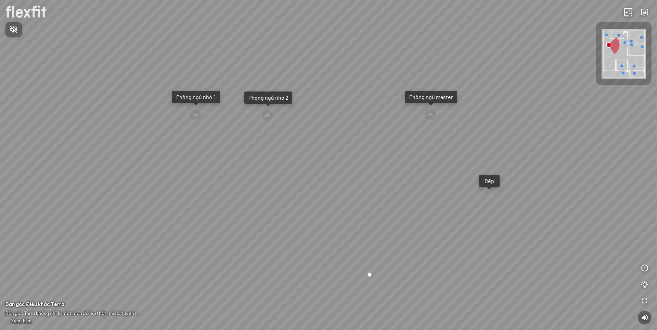
drag, startPoint x: 321, startPoint y: 161, endPoint x: 167, endPoint y: 99, distance: 166.3
click at [168, 100] on div at bounding box center [328, 165] width 657 height 330
drag, startPoint x: 390, startPoint y: 115, endPoint x: 191, endPoint y: 123, distance: 200.0
click at [194, 123] on div "Ban công Bếp Phòng ngủ master Phòng ngủ nhỏ 1 Phòng ngủ nhỏ 2" at bounding box center [328, 165] width 657 height 330
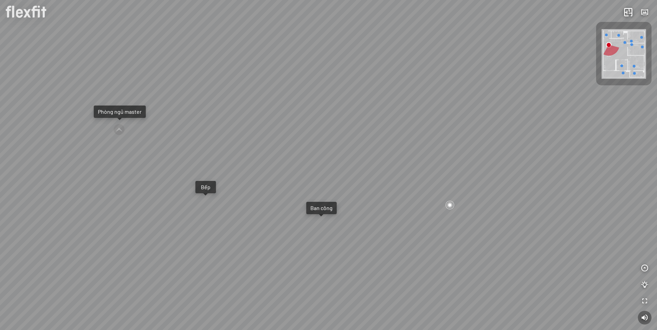
drag, startPoint x: 314, startPoint y: 158, endPoint x: 64, endPoint y: 101, distance: 256.4
click at [60, 101] on div "Ban công Bếp Phòng ngủ master Phòng ngủ nhỏ 1 Phòng ngủ nhỏ 2" at bounding box center [328, 165] width 657 height 330
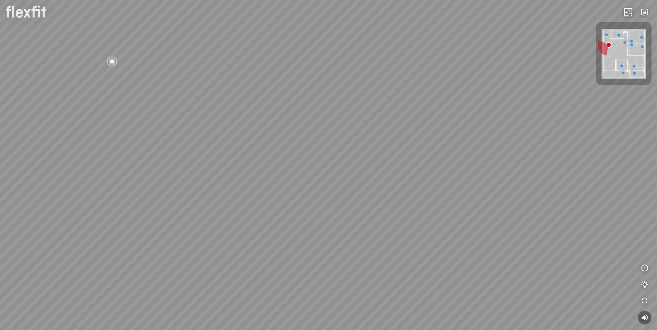
drag, startPoint x: 197, startPoint y: 133, endPoint x: 107, endPoint y: 170, distance: 97.6
click at [107, 169] on div "Ban công Bếp Phòng ngủ master Phòng ngủ nhỏ 1 Phòng ngủ nhỏ 2" at bounding box center [328, 165] width 657 height 330
drag, startPoint x: 174, startPoint y: 134, endPoint x: 217, endPoint y: 190, distance: 70.6
click at [217, 190] on div "Ban công Bếp Phòng ngủ master Phòng ngủ nhỏ 1 Phòng ngủ nhỏ 2" at bounding box center [328, 165] width 657 height 330
click at [305, 127] on div "Ban công Bếp Phòng ngủ master Phòng ngủ nhỏ 1 Phòng ngủ nhỏ 2" at bounding box center [328, 165] width 657 height 330
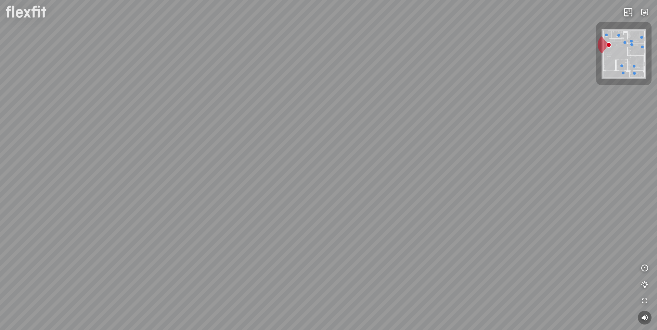
drag, startPoint x: 219, startPoint y: 87, endPoint x: 213, endPoint y: 73, distance: 15.1
click at [213, 73] on div "Ban công Bếp Phòng ngủ master Phòng ngủ nhỏ 1 Phòng ngủ nhỏ 2" at bounding box center [328, 165] width 657 height 330
